Goal: Use online tool/utility: Utilize a website feature to perform a specific function

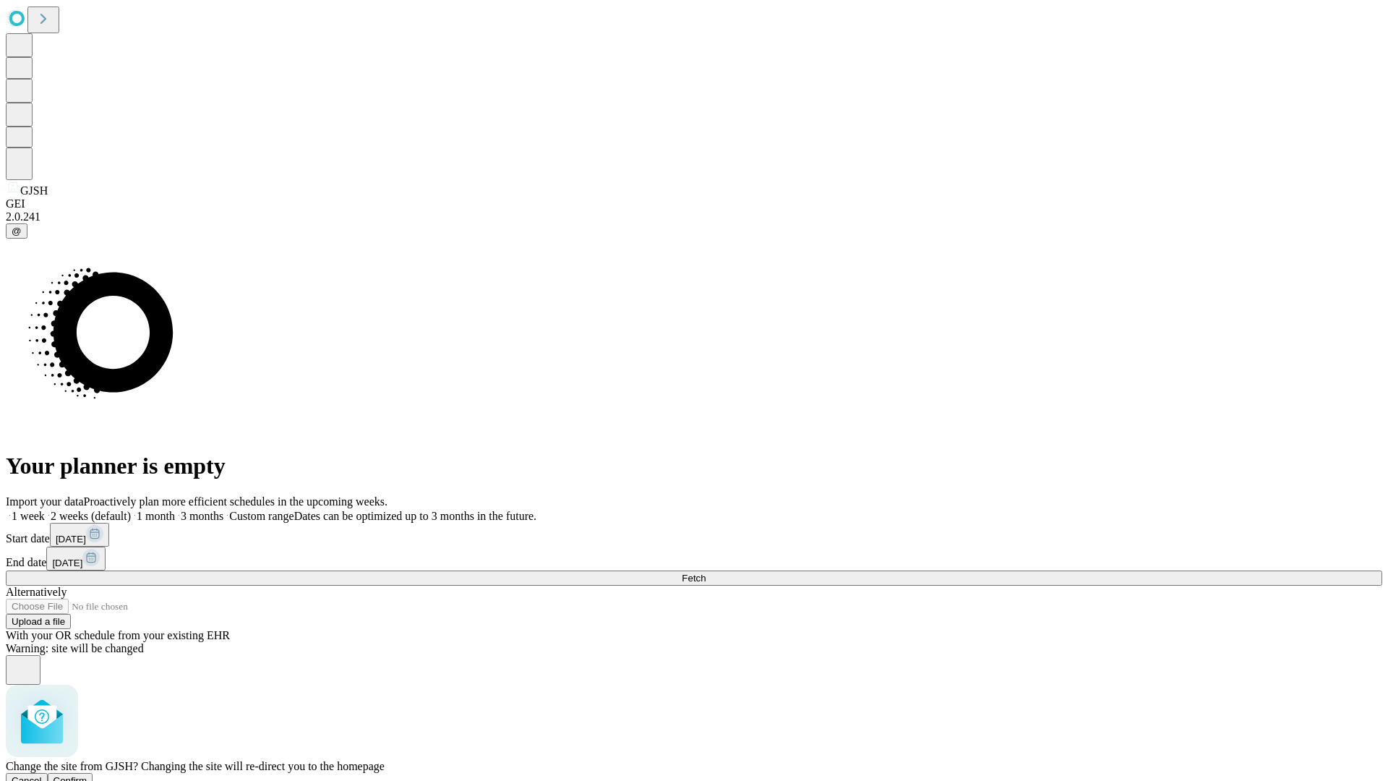
click at [87, 775] on span "Confirm" at bounding box center [71, 780] width 34 height 11
click at [175, 510] on label "1 month" at bounding box center [153, 516] width 44 height 12
click at [706, 573] on span "Fetch" at bounding box center [694, 578] width 24 height 11
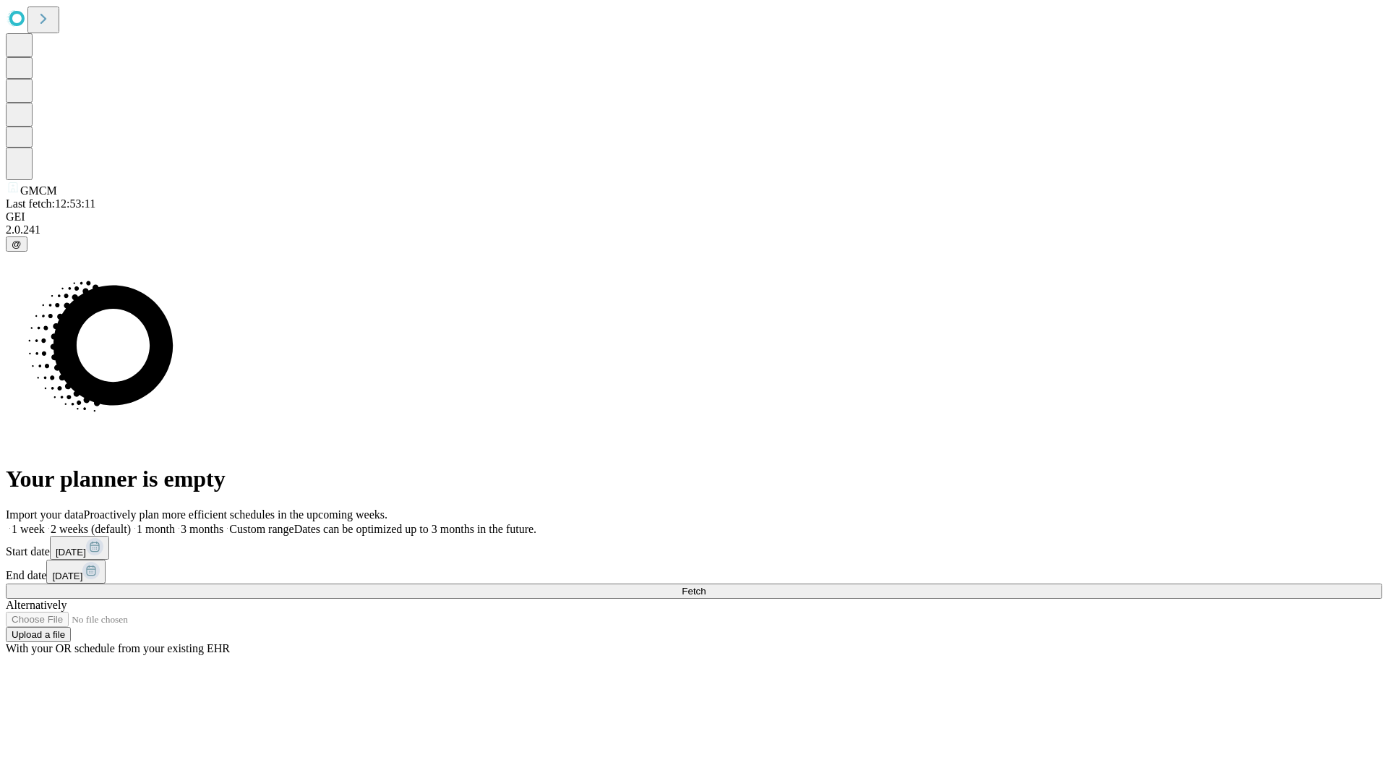
click at [175, 523] on label "1 month" at bounding box center [153, 529] width 44 height 12
click at [706, 586] on span "Fetch" at bounding box center [694, 591] width 24 height 11
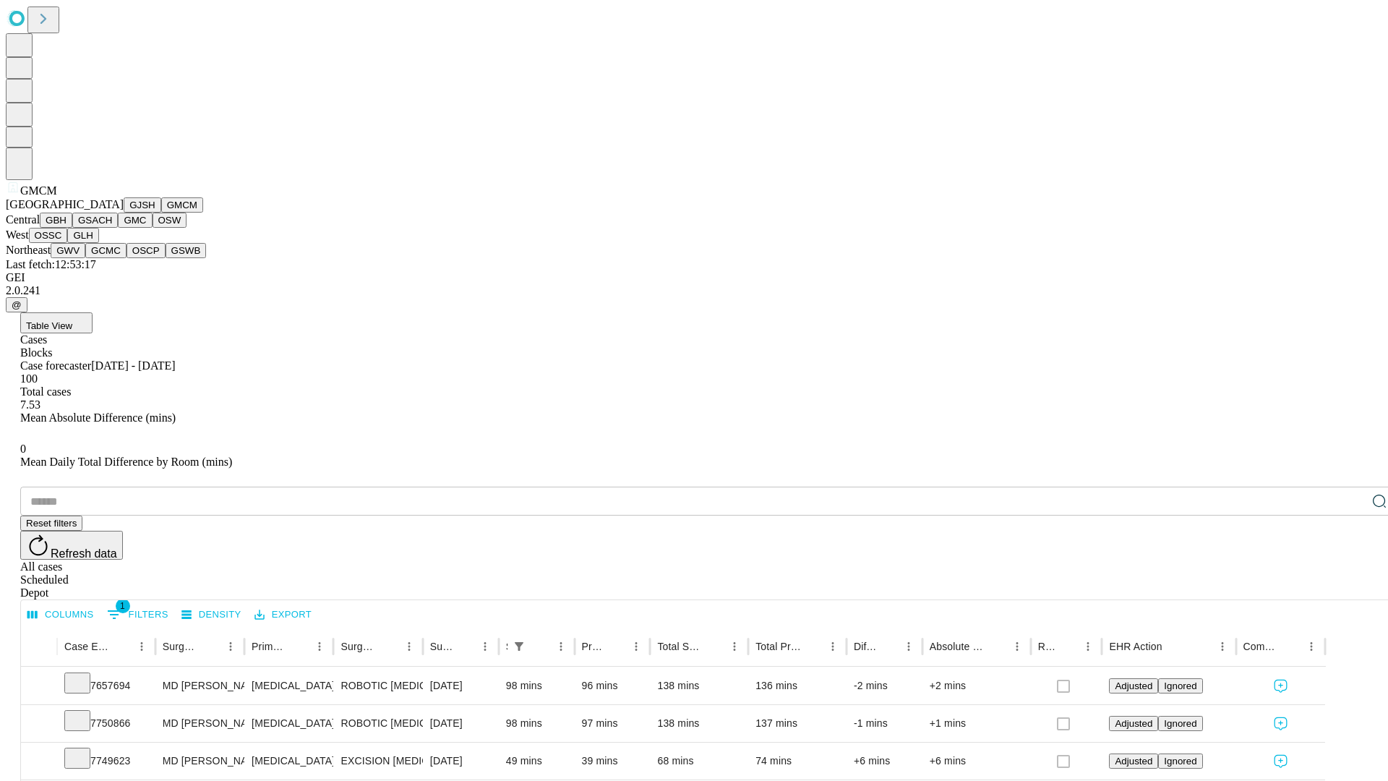
click at [72, 228] on button "GBH" at bounding box center [56, 220] width 33 height 15
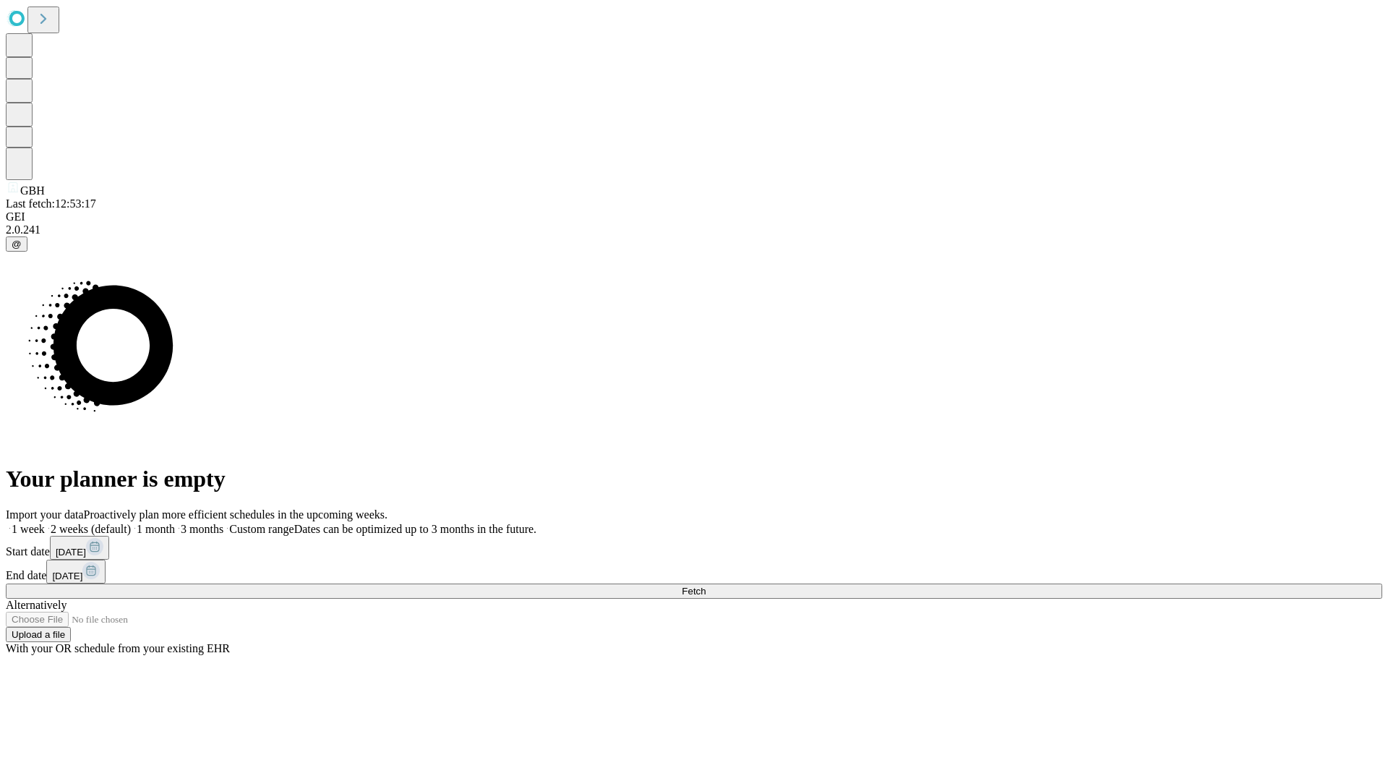
click at [175, 523] on label "1 month" at bounding box center [153, 529] width 44 height 12
click at [706, 586] on span "Fetch" at bounding box center [694, 591] width 24 height 11
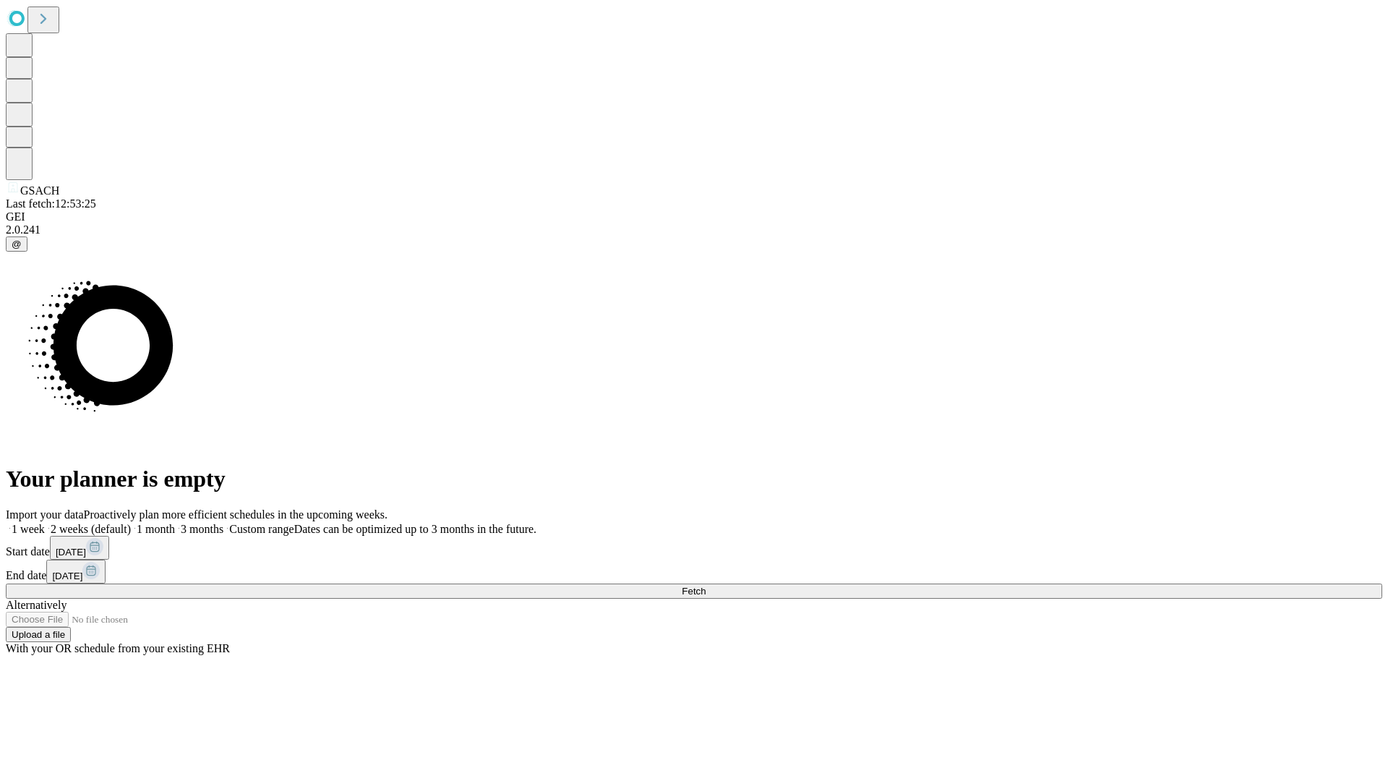
click at [175, 523] on label "1 month" at bounding box center [153, 529] width 44 height 12
click at [706, 586] on span "Fetch" at bounding box center [694, 591] width 24 height 11
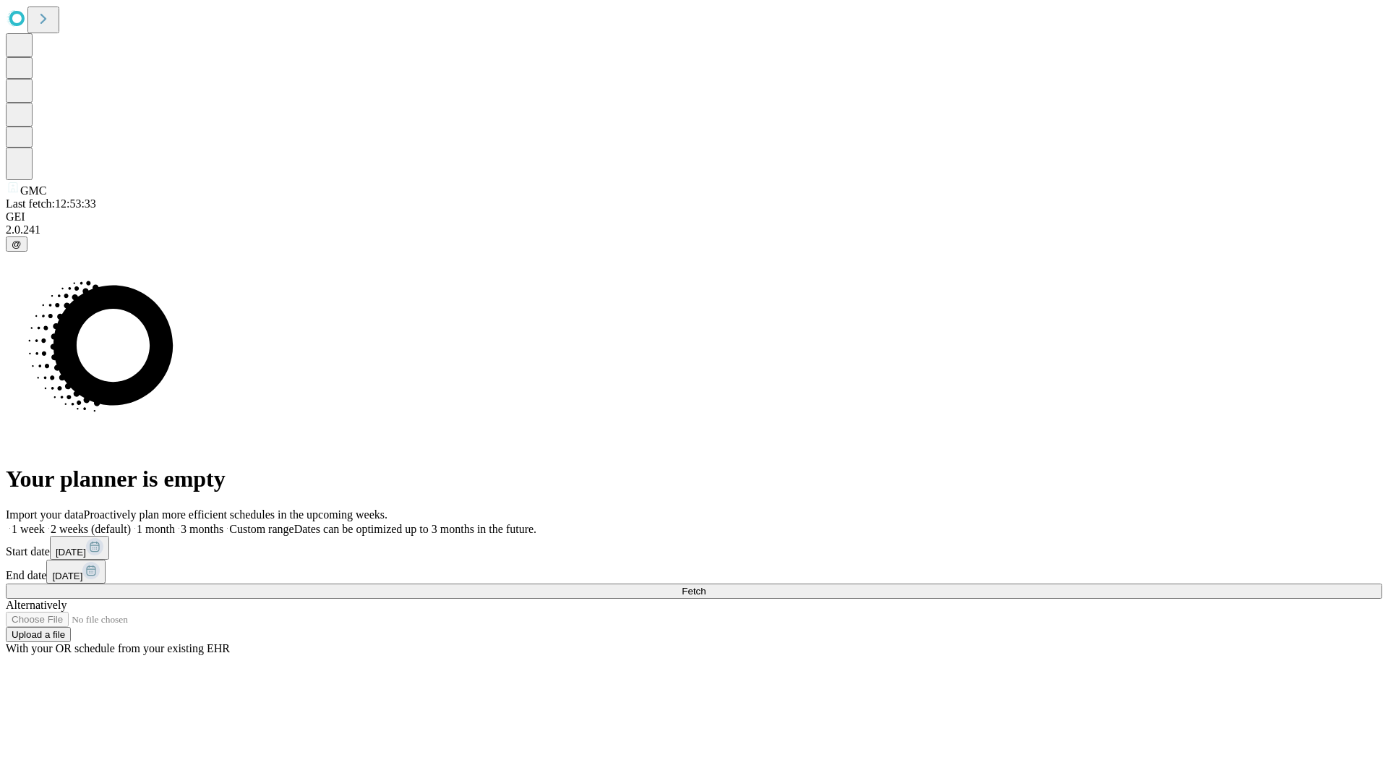
click at [175, 523] on label "1 month" at bounding box center [153, 529] width 44 height 12
click at [706, 586] on span "Fetch" at bounding box center [694, 591] width 24 height 11
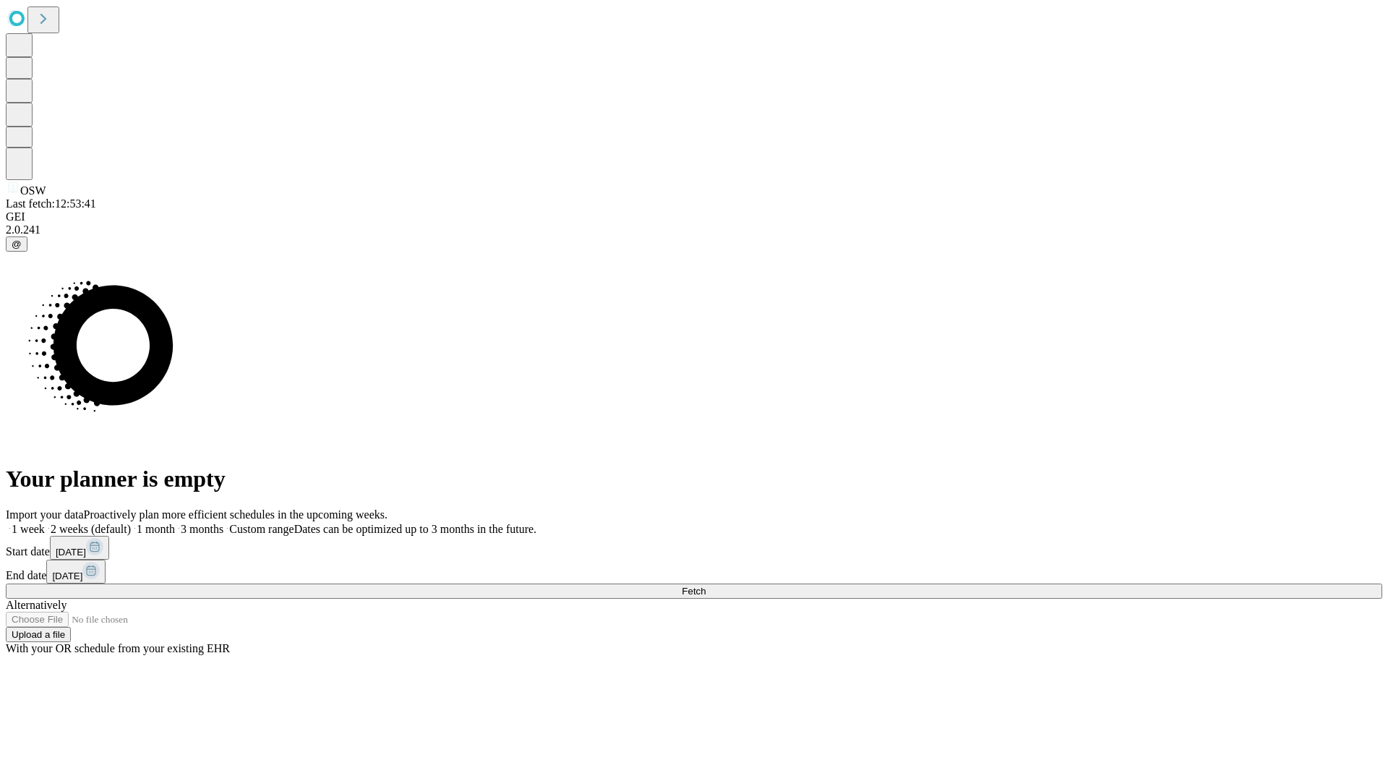
click at [175, 523] on label "1 month" at bounding box center [153, 529] width 44 height 12
click at [706, 586] on span "Fetch" at bounding box center [694, 591] width 24 height 11
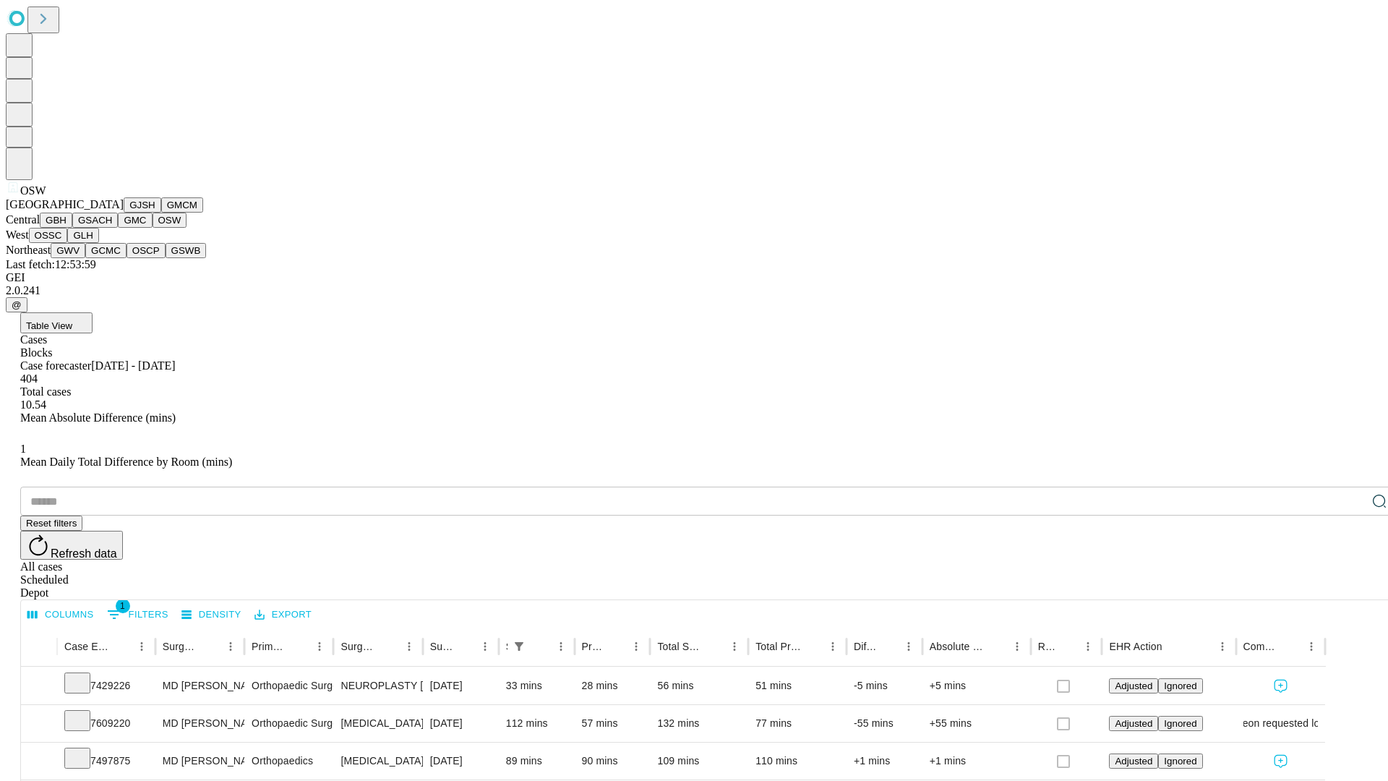
click at [68, 243] on button "OSSC" at bounding box center [48, 235] width 39 height 15
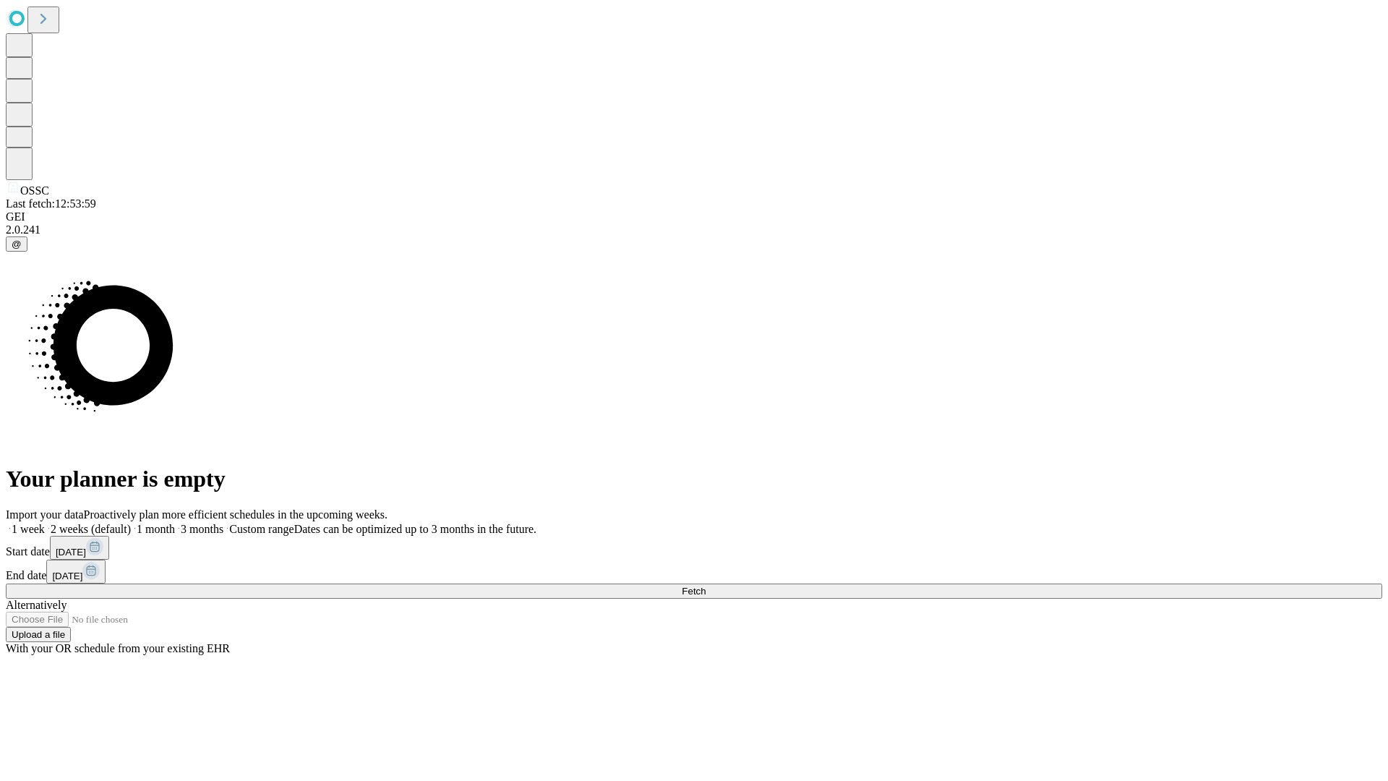
click at [175, 523] on label "1 month" at bounding box center [153, 529] width 44 height 12
click at [706, 586] on span "Fetch" at bounding box center [694, 591] width 24 height 11
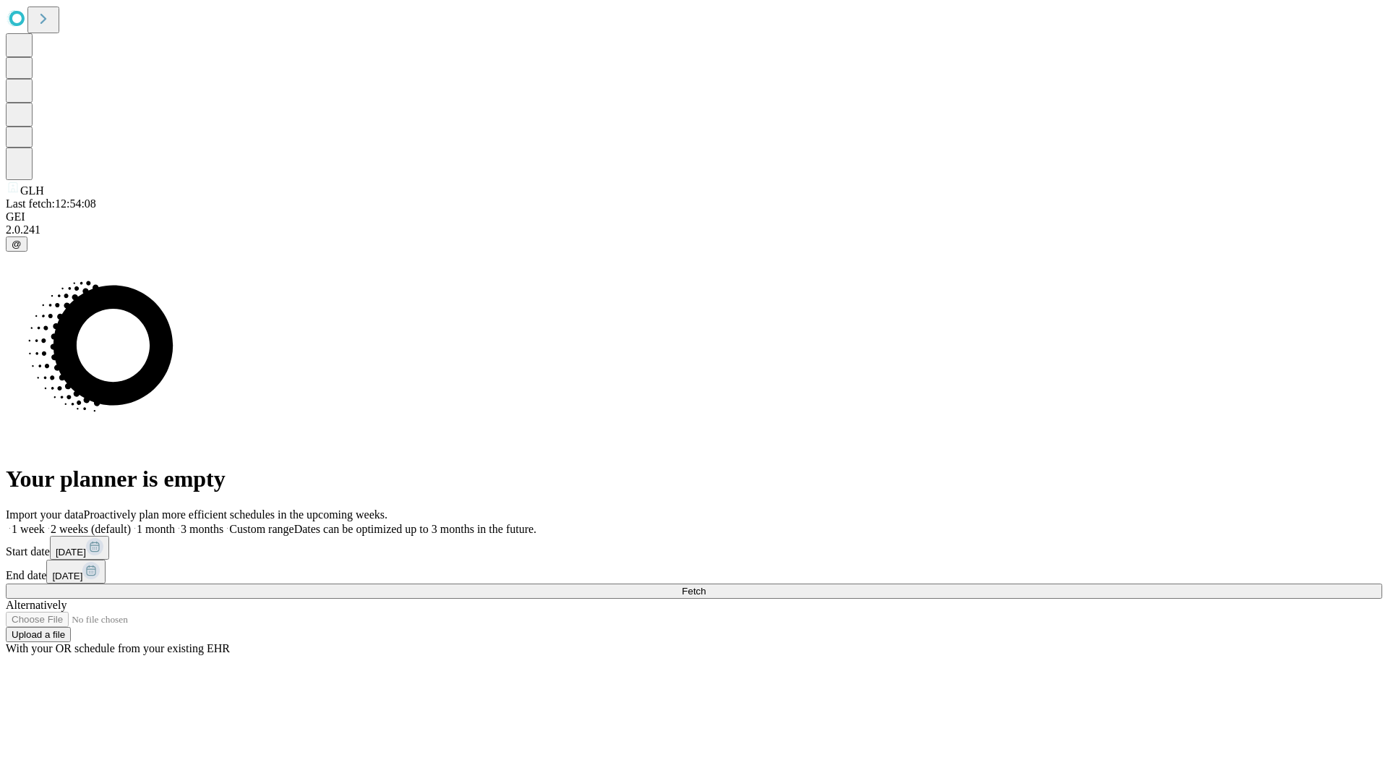
click at [175, 523] on label "1 month" at bounding box center [153, 529] width 44 height 12
click at [706, 586] on span "Fetch" at bounding box center [694, 591] width 24 height 11
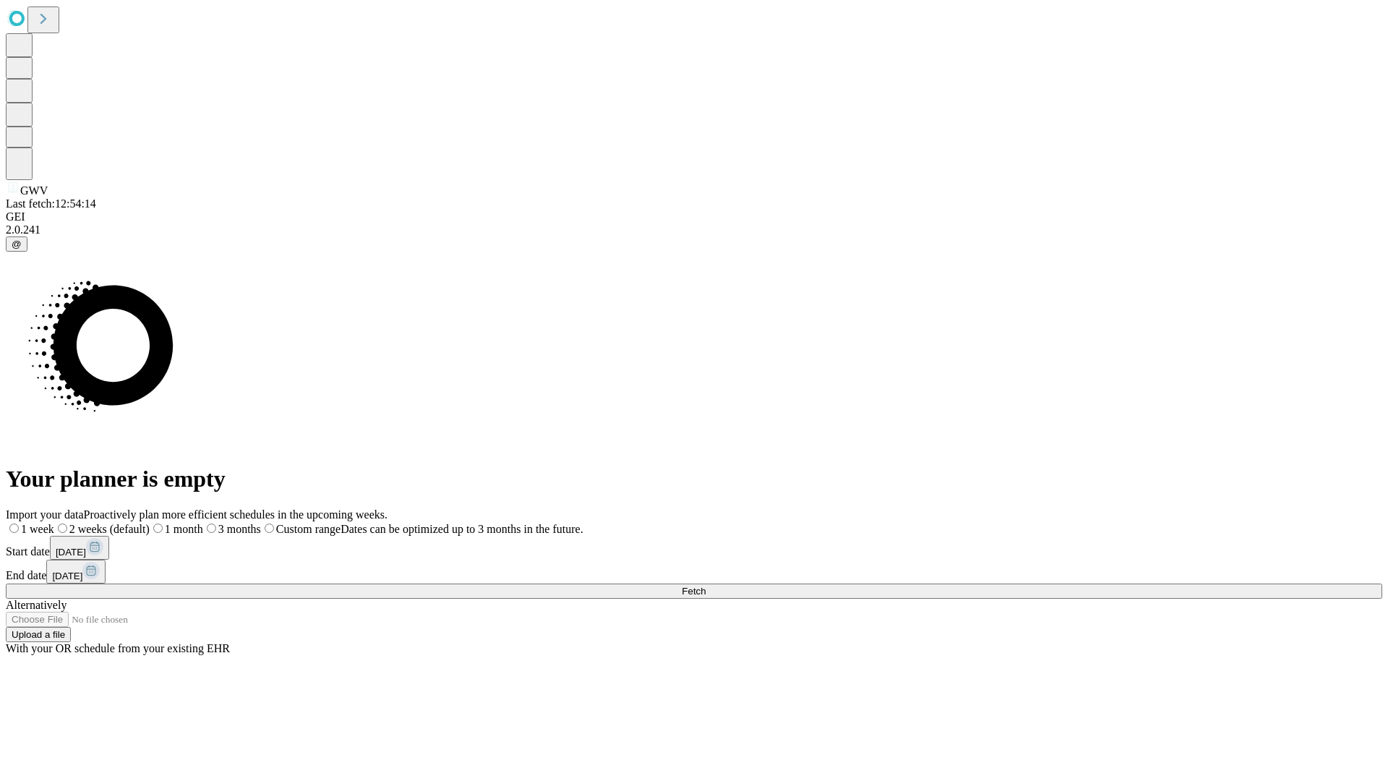
click at [203, 523] on label "1 month" at bounding box center [177, 529] width 54 height 12
click at [706, 586] on span "Fetch" at bounding box center [694, 591] width 24 height 11
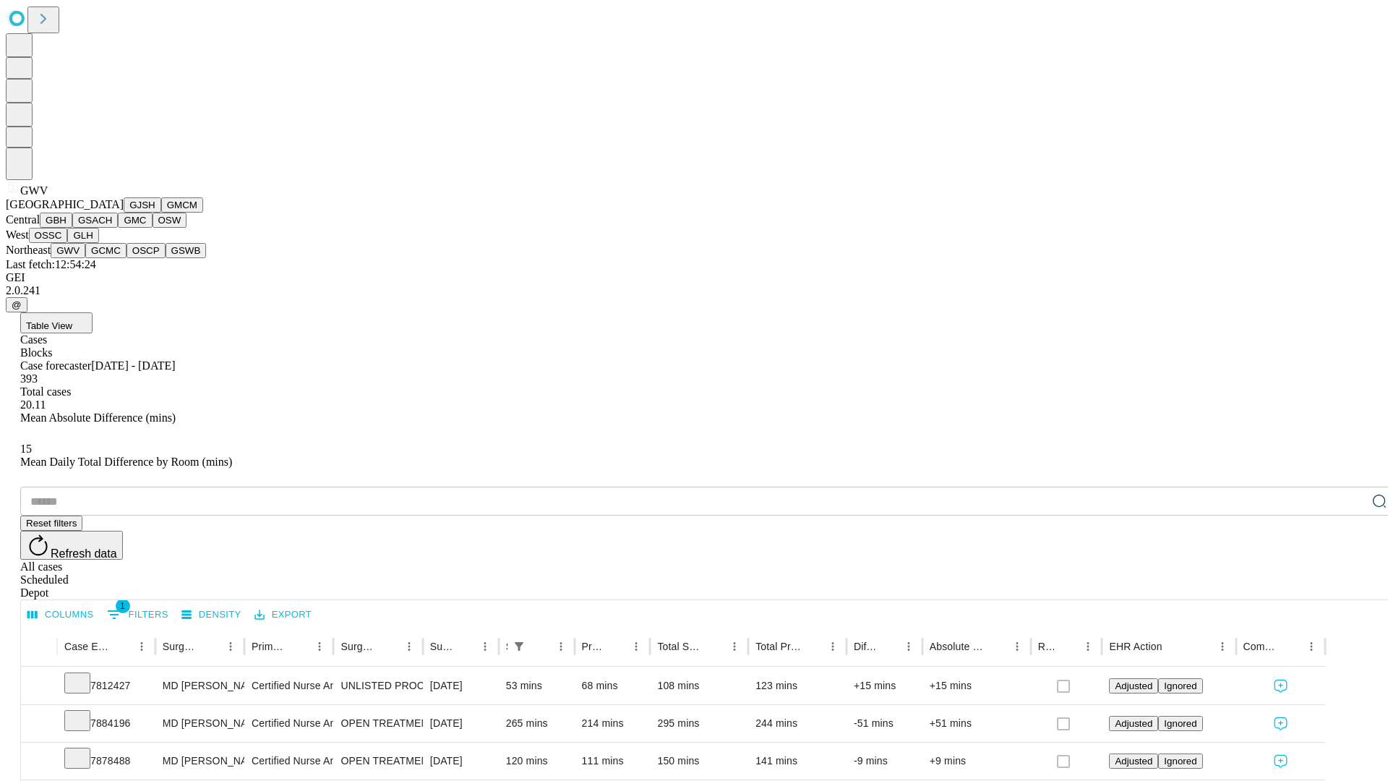
click at [112, 258] on button "GCMC" at bounding box center [105, 250] width 41 height 15
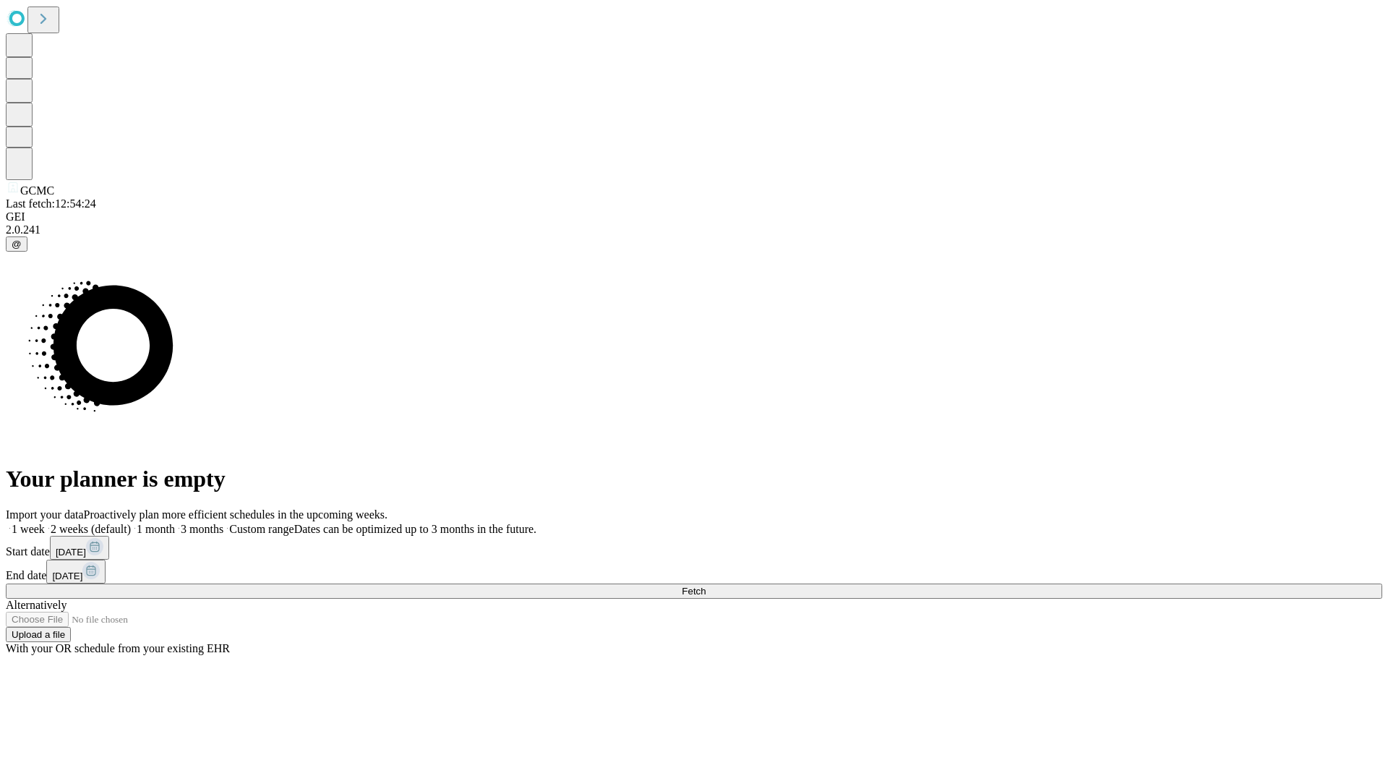
click at [706, 586] on span "Fetch" at bounding box center [694, 591] width 24 height 11
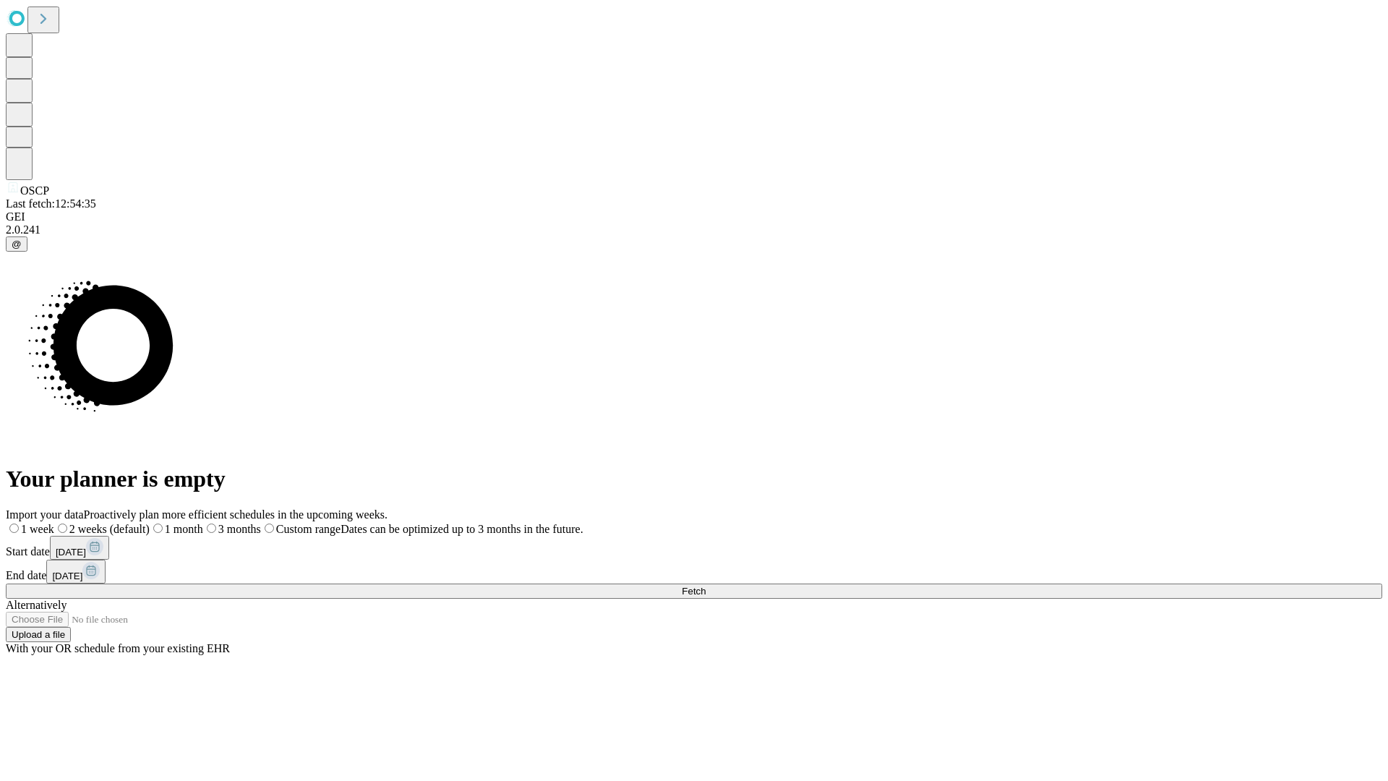
click at [203, 523] on label "1 month" at bounding box center [177, 529] width 54 height 12
click at [706, 586] on span "Fetch" at bounding box center [694, 591] width 24 height 11
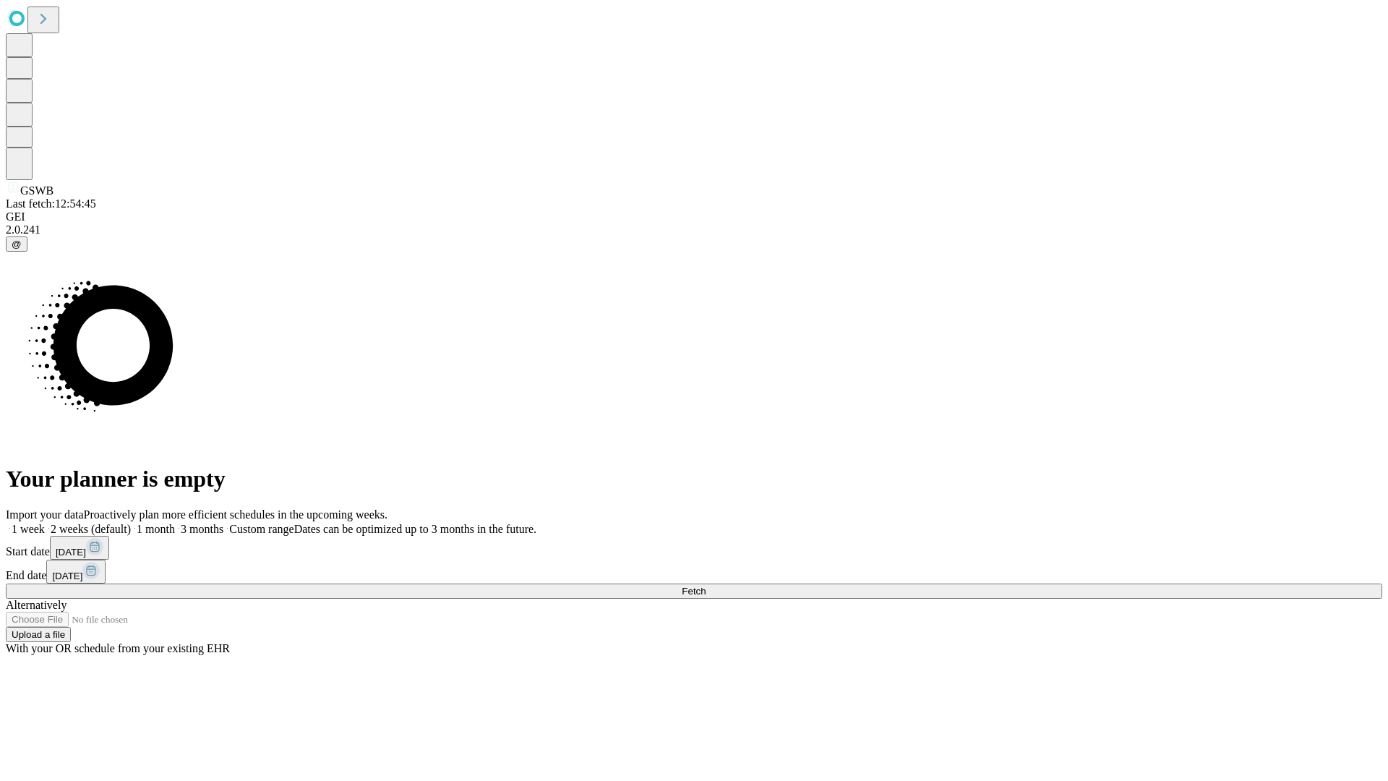
click at [175, 523] on label "1 month" at bounding box center [153, 529] width 44 height 12
click at [706, 586] on span "Fetch" at bounding box center [694, 591] width 24 height 11
